Goal: Task Accomplishment & Management: Manage account settings

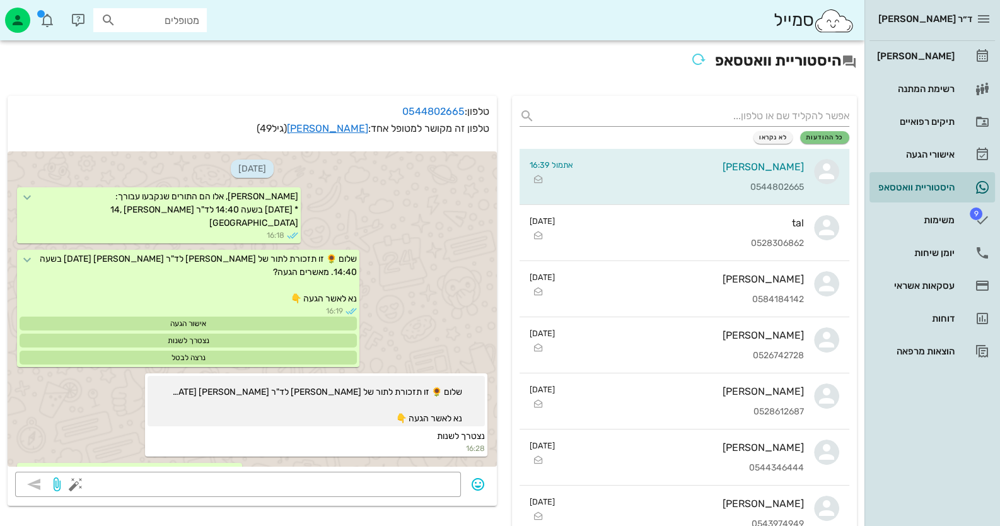
scroll to position [464, 0]
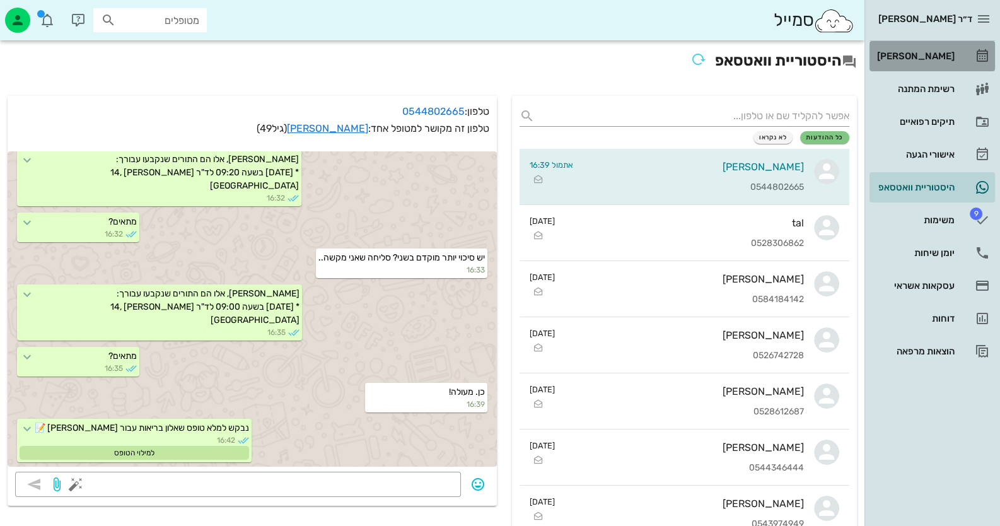
click at [937, 55] on div "[PERSON_NAME]" at bounding box center [915, 56] width 80 height 10
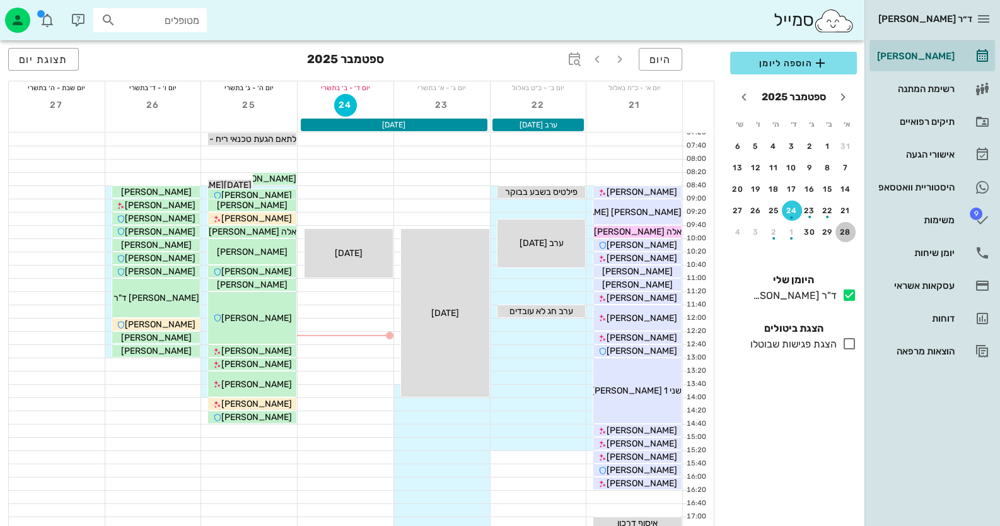
click at [848, 233] on div "28" at bounding box center [846, 232] width 20 height 9
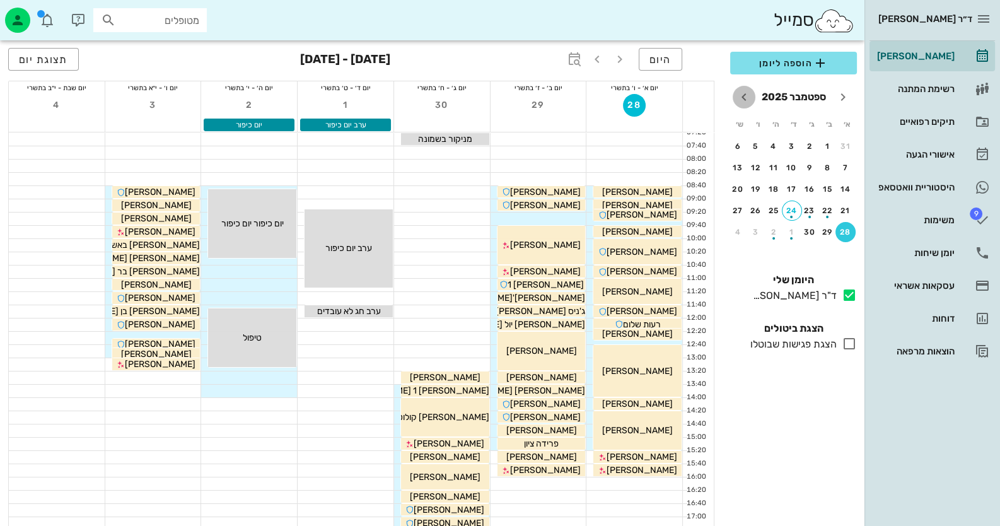
click at [739, 95] on icon "חודש הבא" at bounding box center [744, 97] width 15 height 15
click at [846, 166] on div "5" at bounding box center [846, 167] width 20 height 9
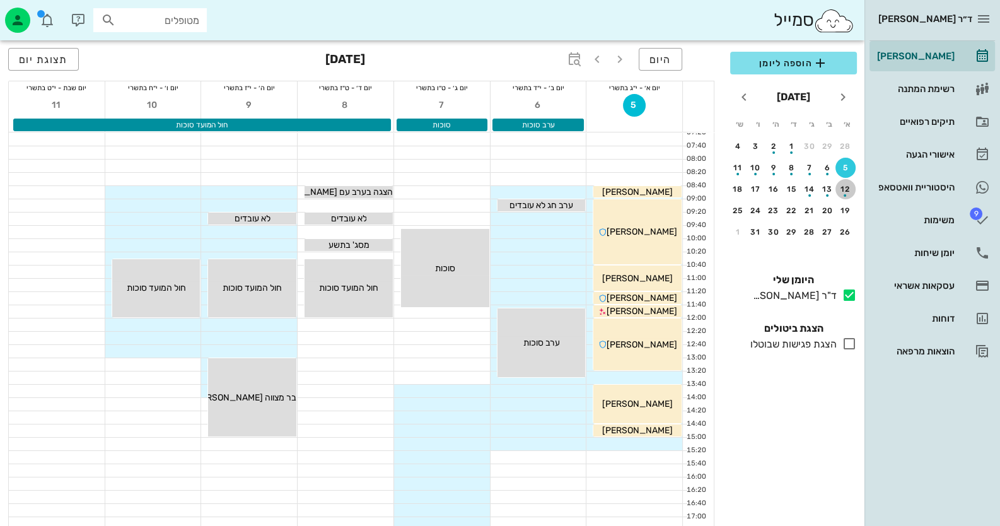
click at [845, 192] on div "button" at bounding box center [846, 192] width 20 height 7
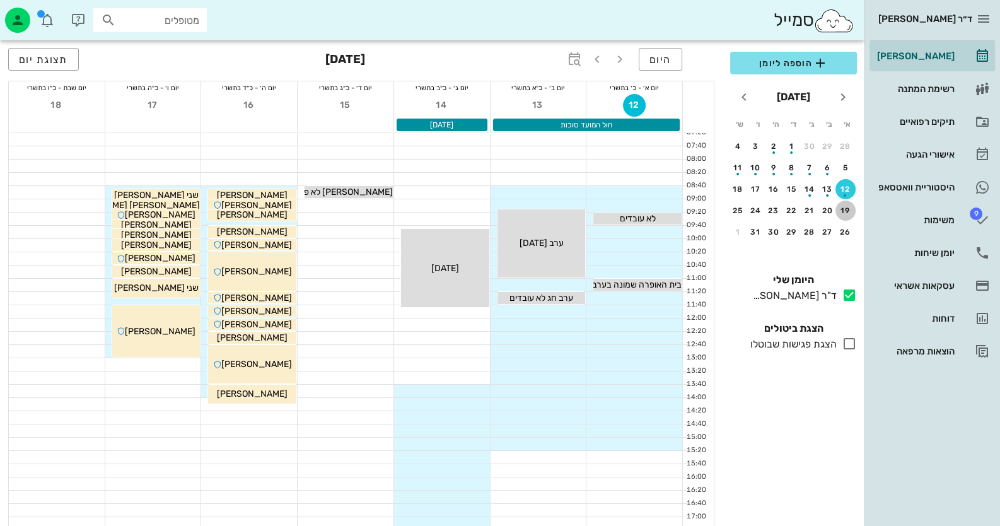
click at [844, 212] on div "19" at bounding box center [846, 210] width 20 height 9
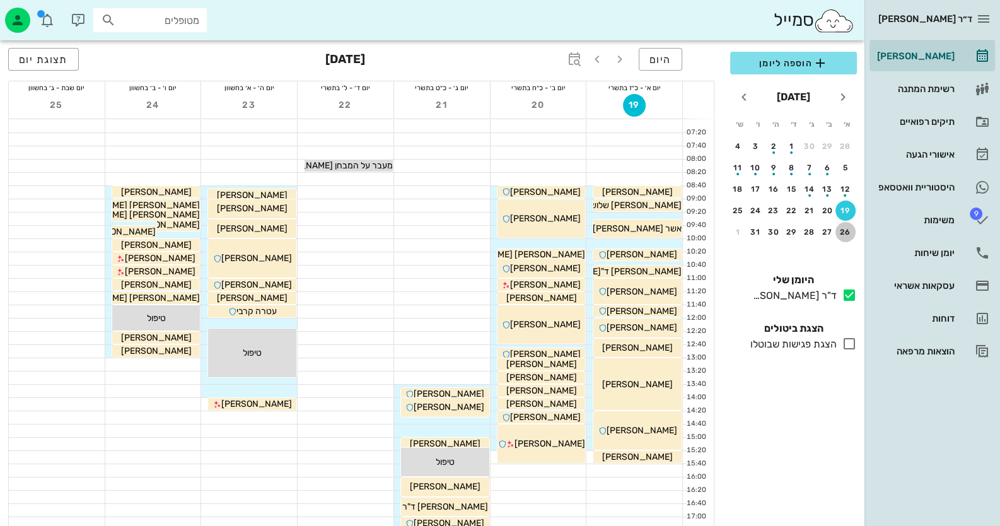
click at [843, 223] on button "26" at bounding box center [846, 232] width 20 height 20
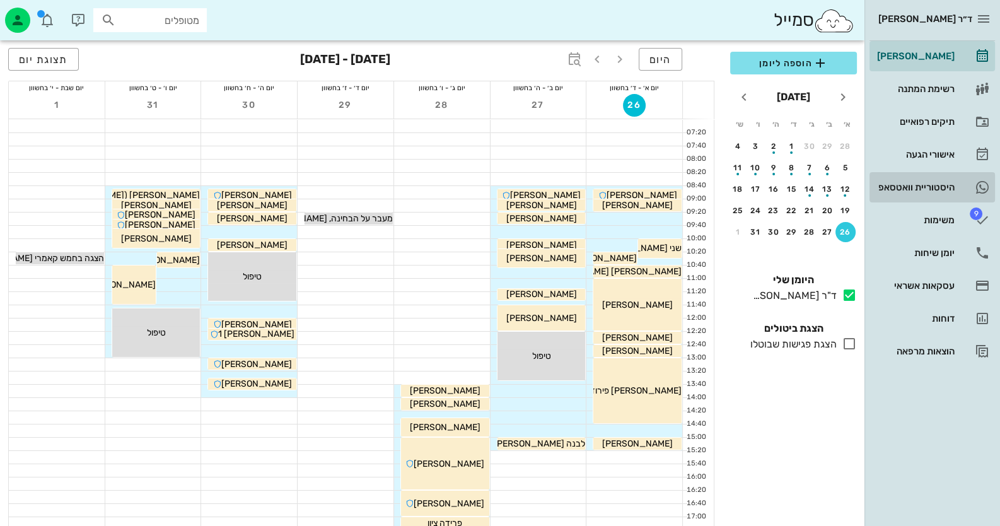
click at [949, 190] on div "היסטוריית וואטסאפ" at bounding box center [915, 187] width 80 height 10
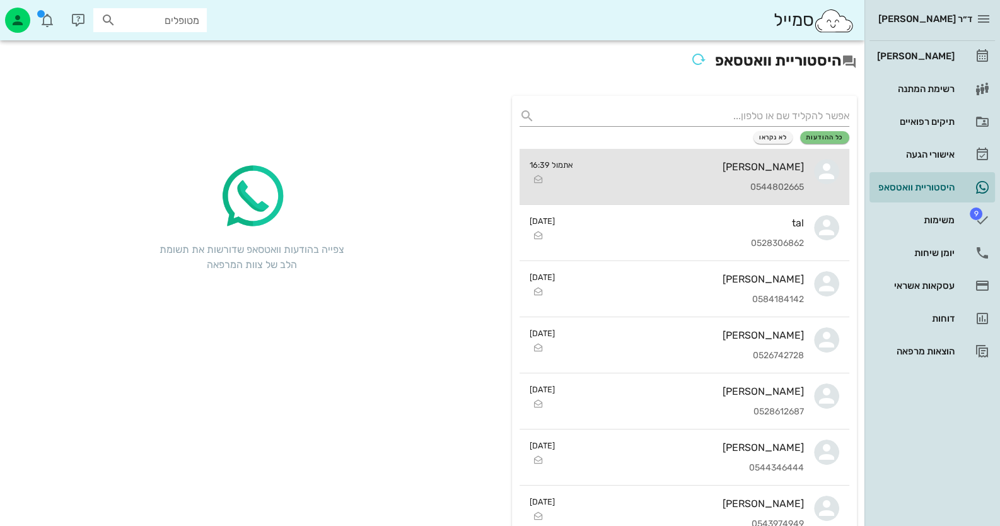
click at [777, 163] on div "[PERSON_NAME]" at bounding box center [693, 167] width 221 height 12
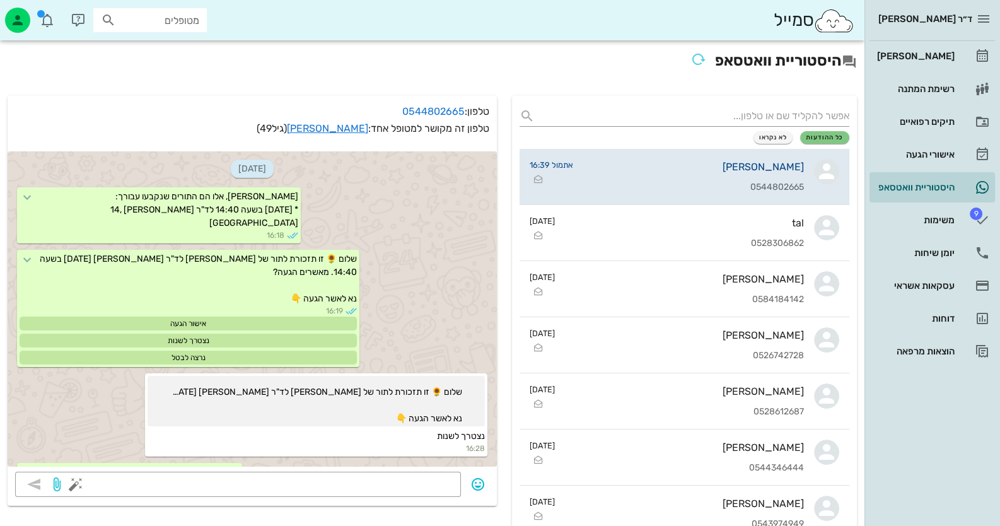
scroll to position [464, 0]
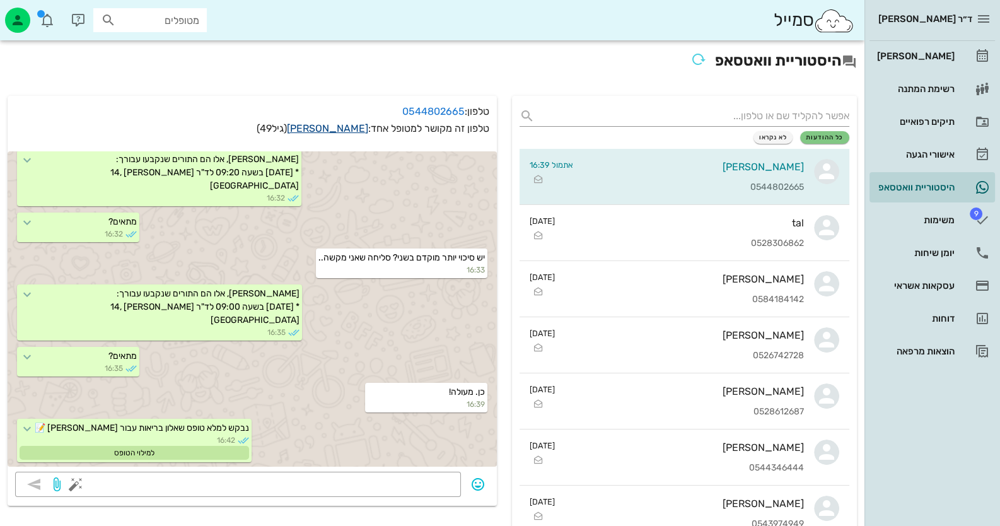
click at [325, 126] on link "[PERSON_NAME]" at bounding box center [327, 128] width 81 height 12
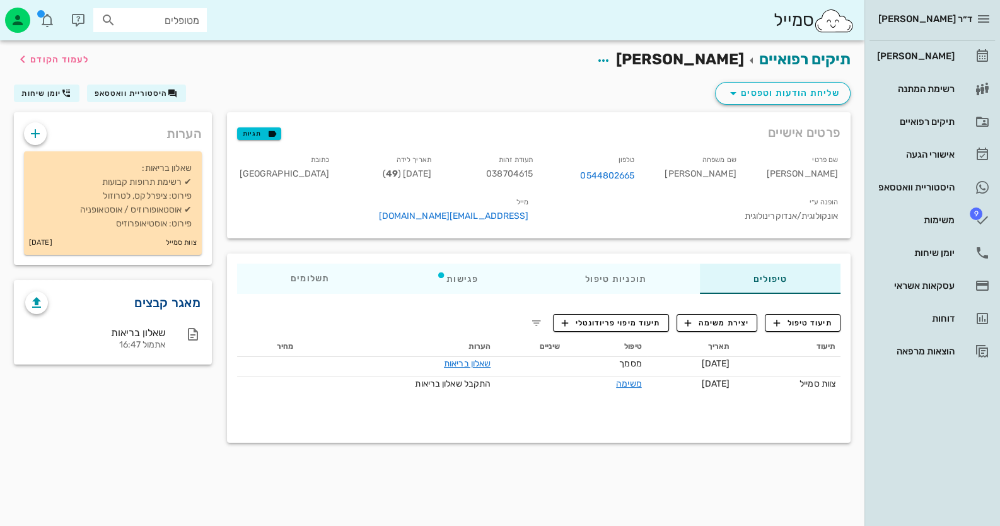
click at [178, 307] on link "מאגר קבצים" at bounding box center [167, 303] width 66 height 20
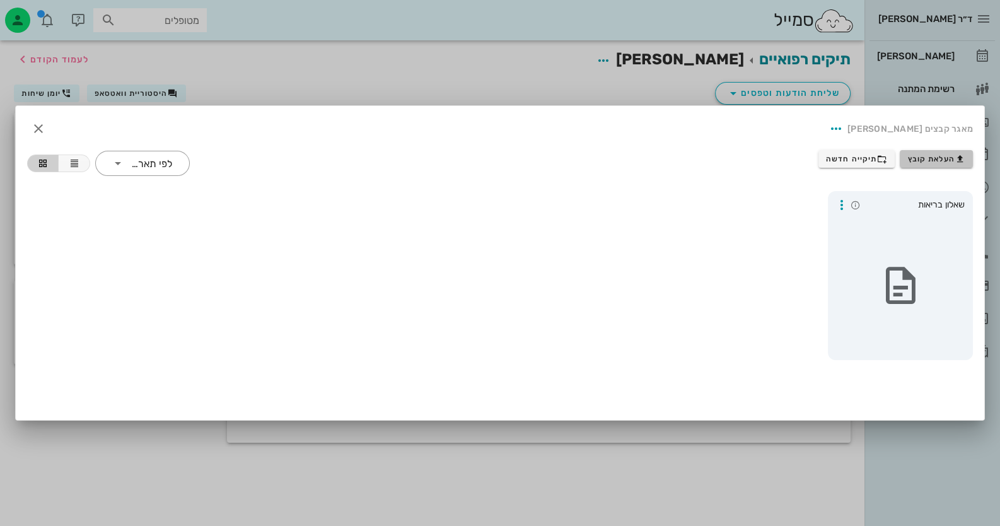
click at [939, 158] on span "העלאת קובץ" at bounding box center [936, 159] width 57 height 10
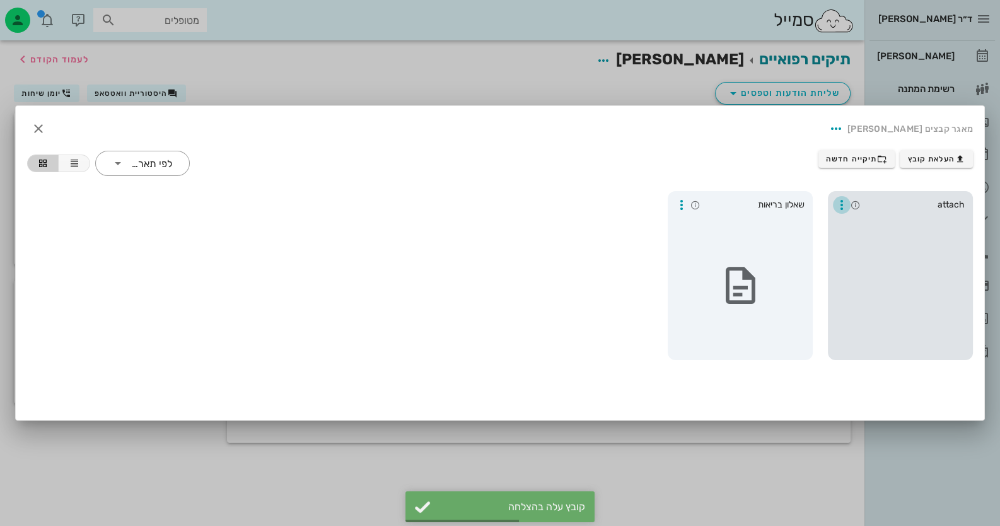
click at [842, 201] on icon "button" at bounding box center [841, 204] width 15 height 15
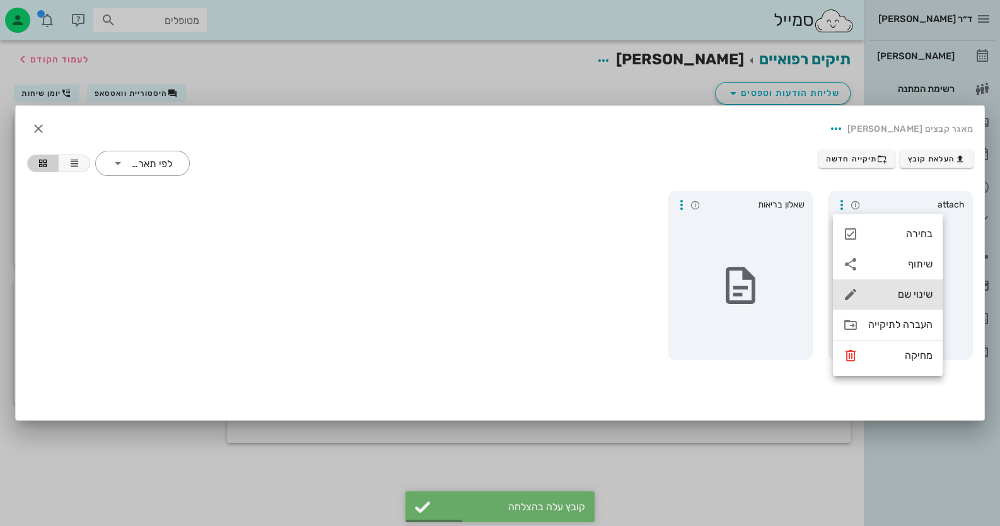
click at [911, 302] on div "שינוי שם" at bounding box center [888, 294] width 110 height 30
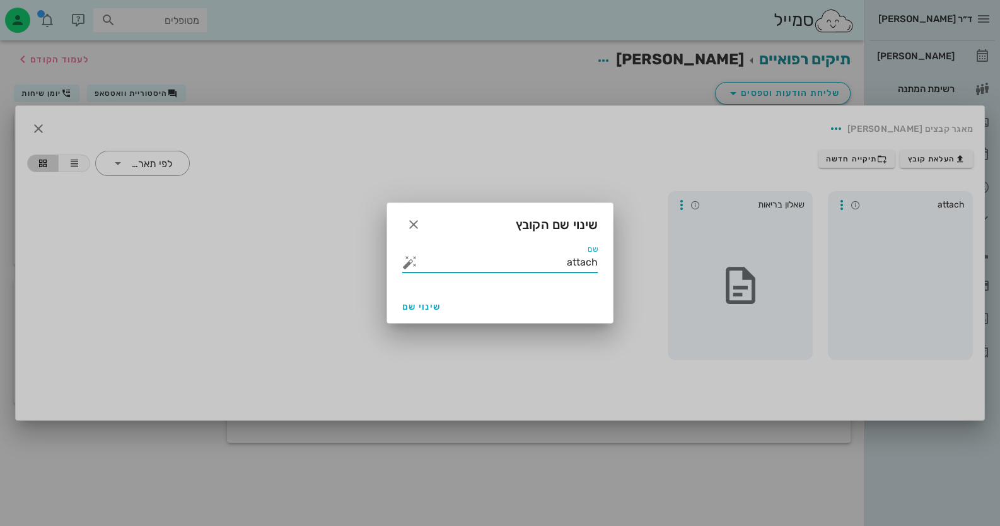
drag, startPoint x: 558, startPoint y: 269, endPoint x: 656, endPoint y: 271, distance: 98.4
click at [656, 271] on div "ד״ר [PERSON_NAME] רשימת המתנה תיקים רפואיים אישורי הגעה היסטוריית וואטסאפ 9 משי…" at bounding box center [500, 263] width 1000 height 526
click at [410, 266] on button "button" at bounding box center [409, 262] width 15 height 15
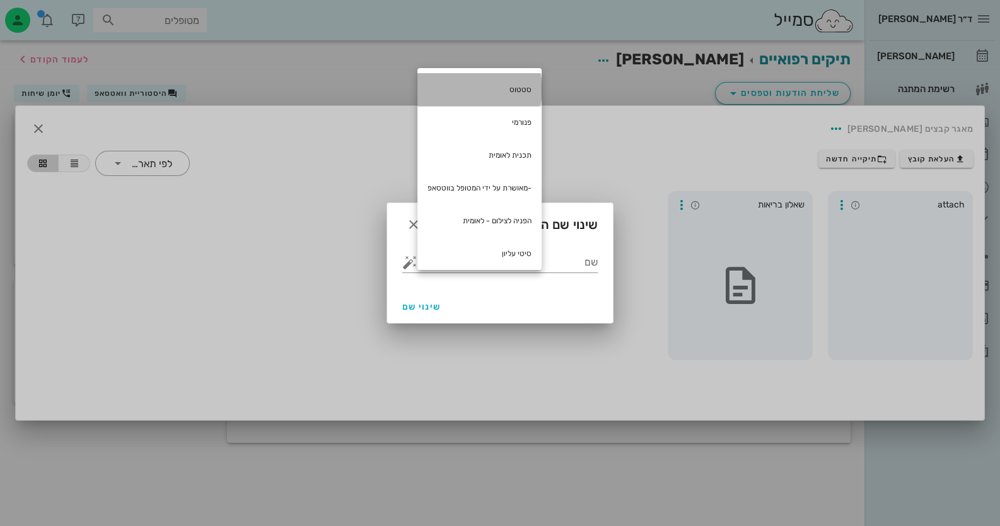
click at [500, 91] on div "סטטוס" at bounding box center [480, 89] width 124 height 33
type input "סטטוס"
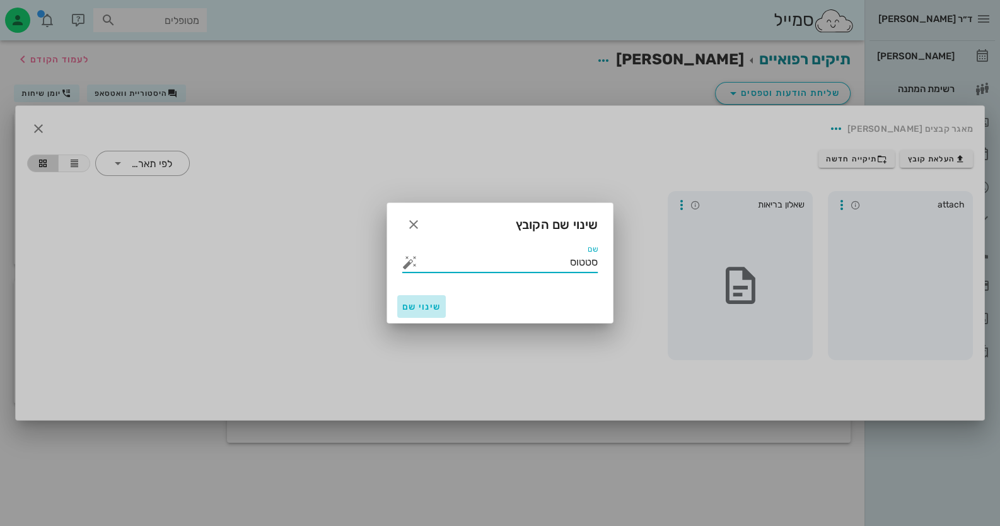
click at [416, 313] on button "שינוי שם" at bounding box center [421, 306] width 49 height 23
